Goal: Find specific page/section: Find specific page/section

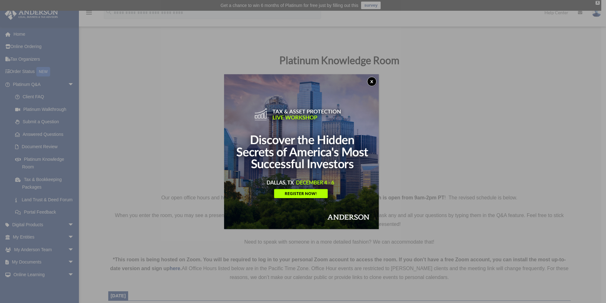
click at [374, 80] on button "x" at bounding box center [371, 81] width 9 height 9
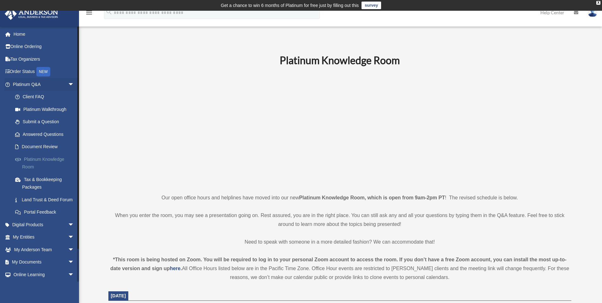
click at [57, 158] on link "Platinum Knowledge Room" at bounding box center [46, 163] width 75 height 20
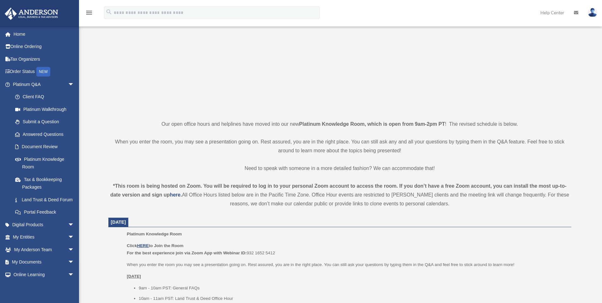
scroll to position [135, 0]
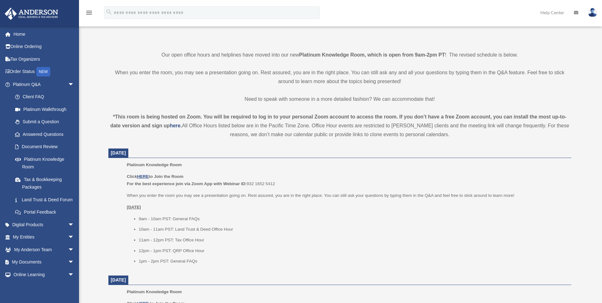
scroll to position [157, 0]
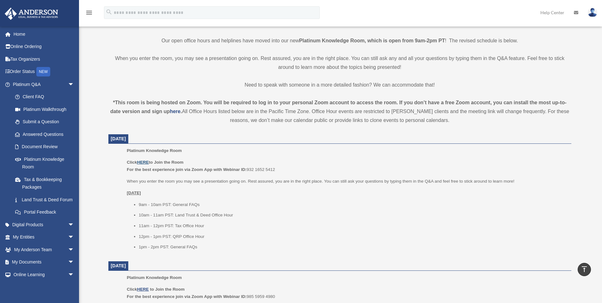
click at [145, 163] on u "HERE" at bounding box center [143, 162] width 12 height 5
drag, startPoint x: 357, startPoint y: 33, endPoint x: 344, endPoint y: 39, distance: 15.0
